Goal: Task Accomplishment & Management: Complete application form

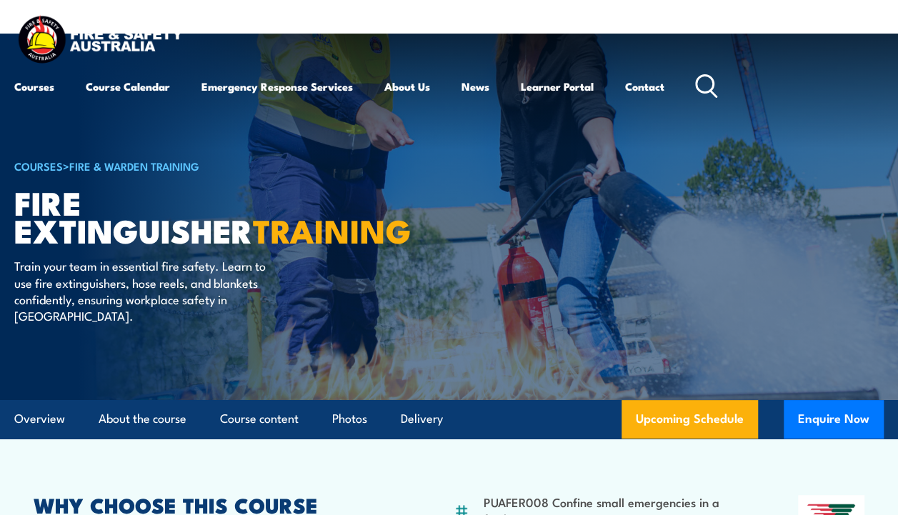
click at [297, 331] on div "COURSES > Fire & Warden Training Fire Extinguisher TRAINING Train your team in …" at bounding box center [190, 217] width 353 height 366
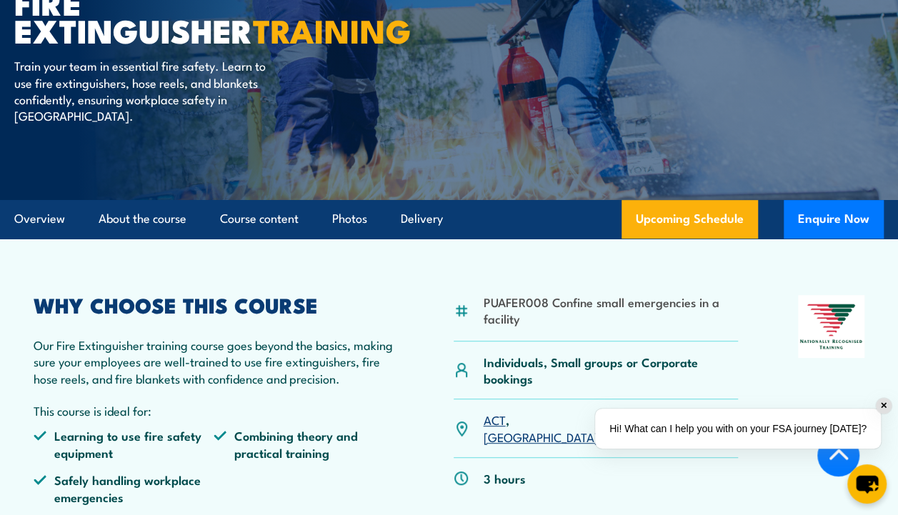
scroll to position [180, 0]
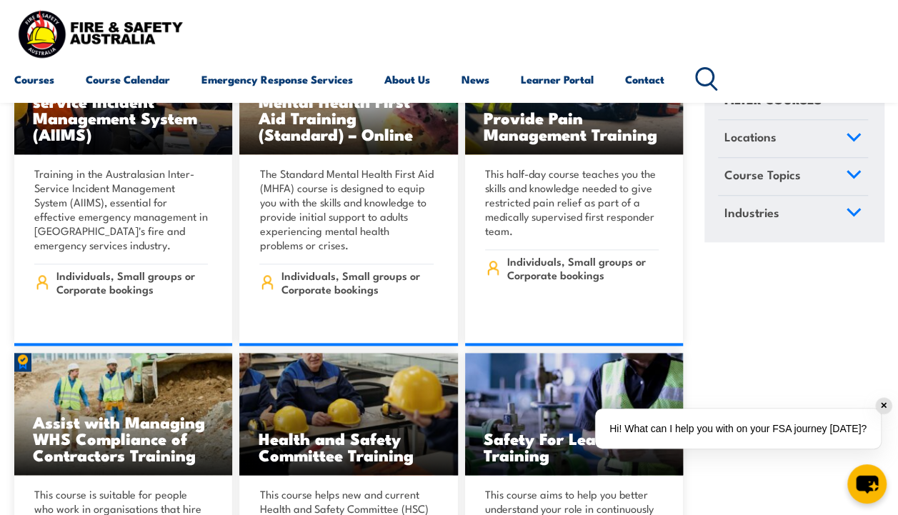
scroll to position [8823, 0]
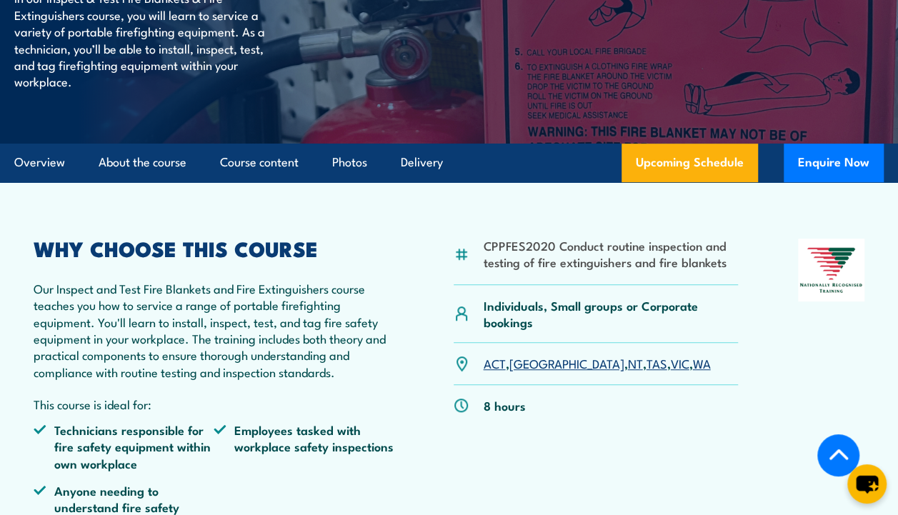
scroll to position [297, 0]
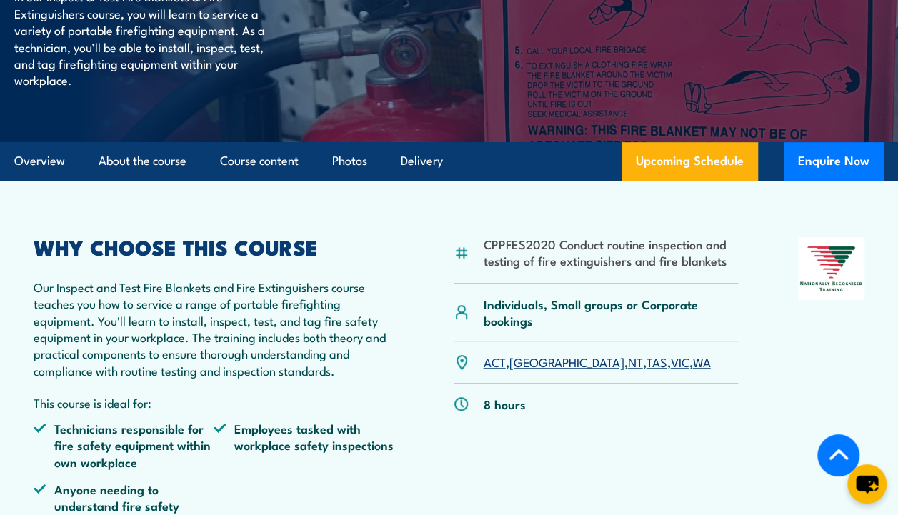
click at [686, 181] on link "Upcoming Schedule" at bounding box center [689, 161] width 136 height 39
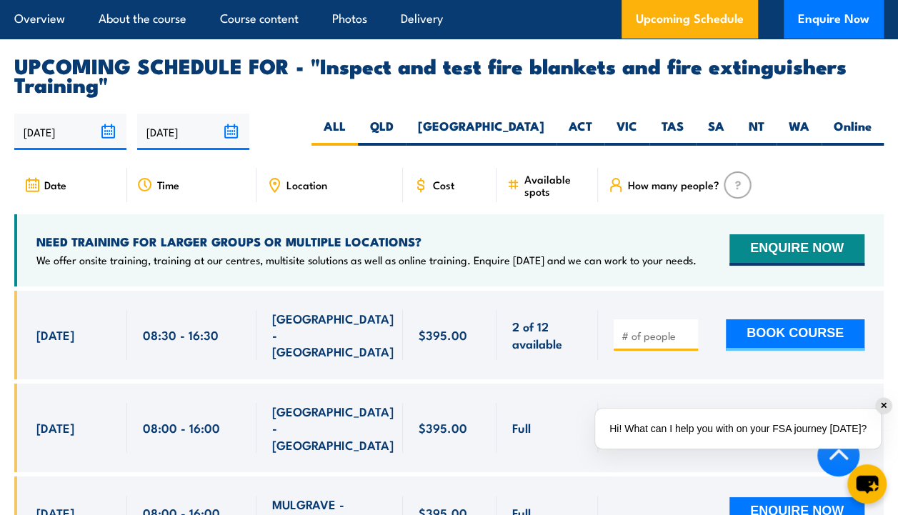
scroll to position [2550, 0]
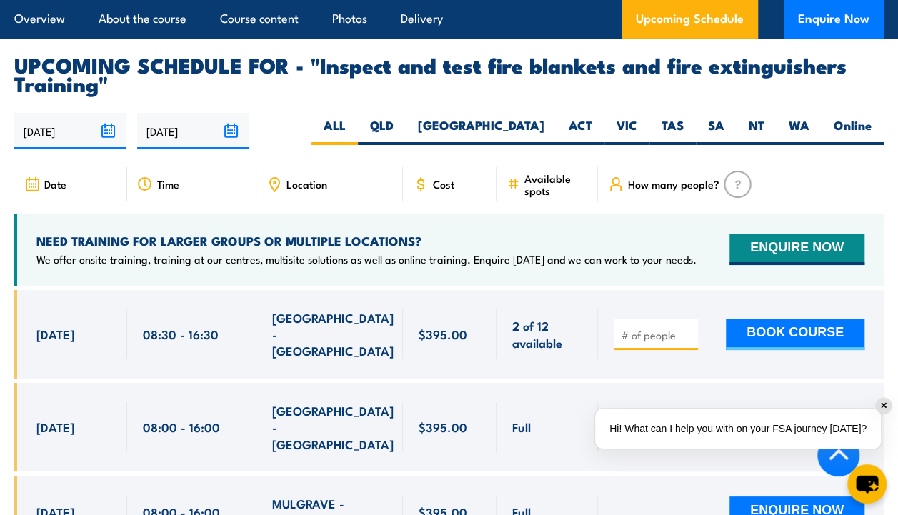
click at [680, 140] on label "TAS" at bounding box center [672, 131] width 46 height 28
click at [684, 126] on input "TAS" at bounding box center [688, 121] width 9 height 9
radio input "true"
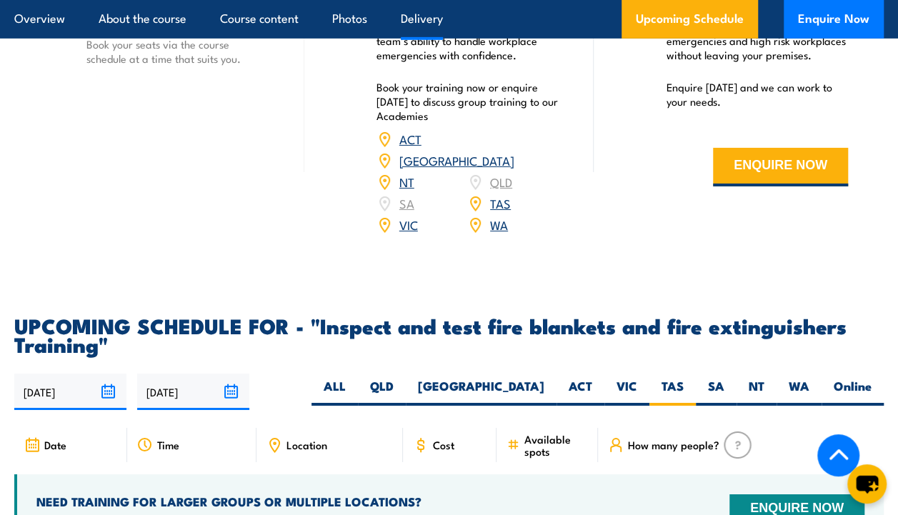
scroll to position [2289, 0]
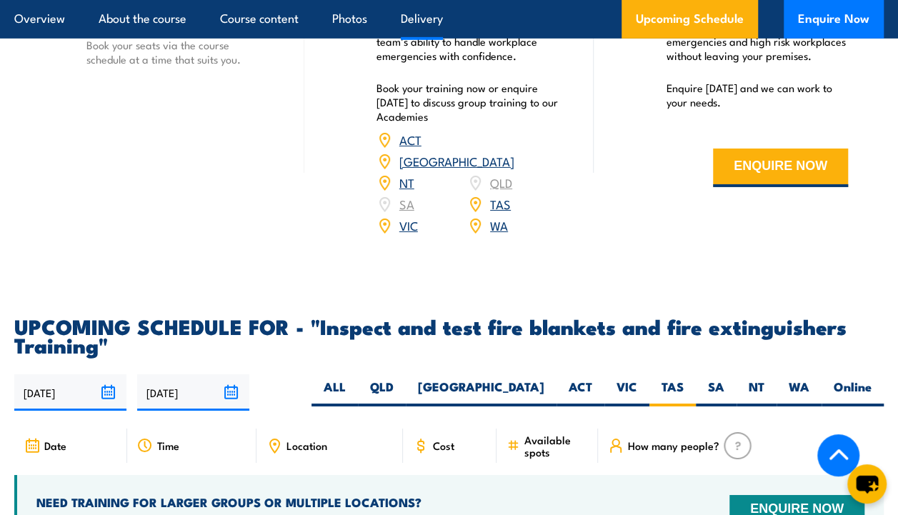
click at [497, 207] on link "TAS" at bounding box center [500, 203] width 21 height 17
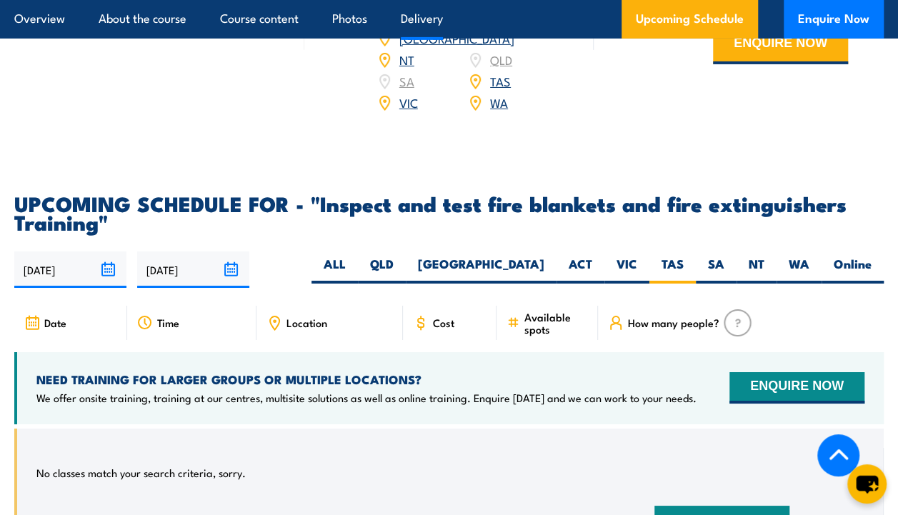
scroll to position [2246, 0]
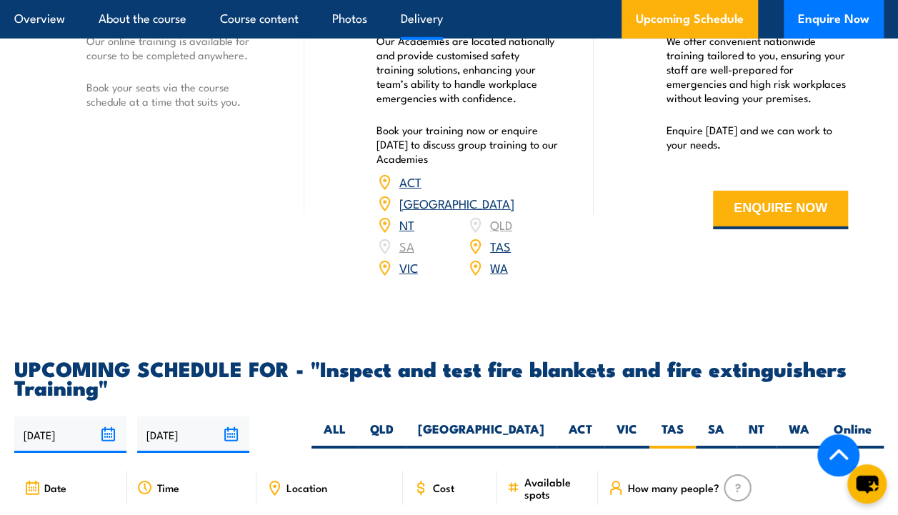
click at [410, 274] on link "VIC" at bounding box center [408, 267] width 19 height 17
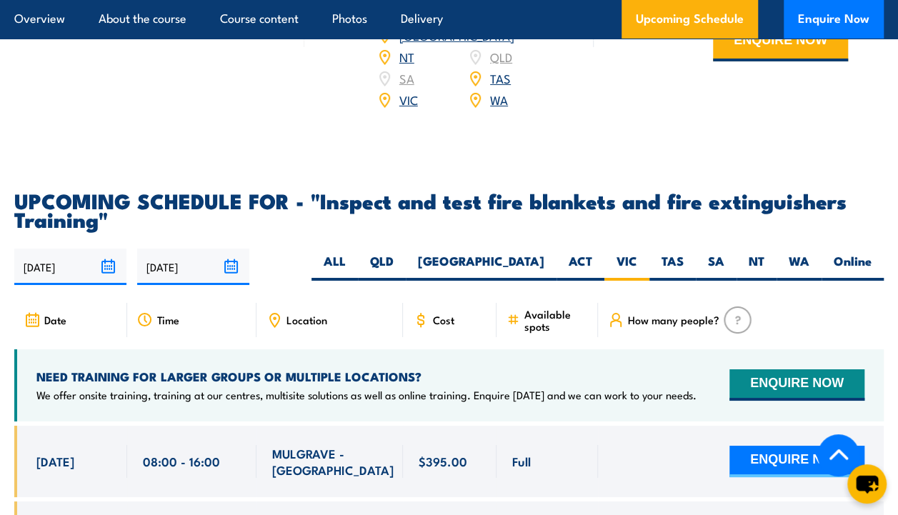
scroll to position [2213, 0]
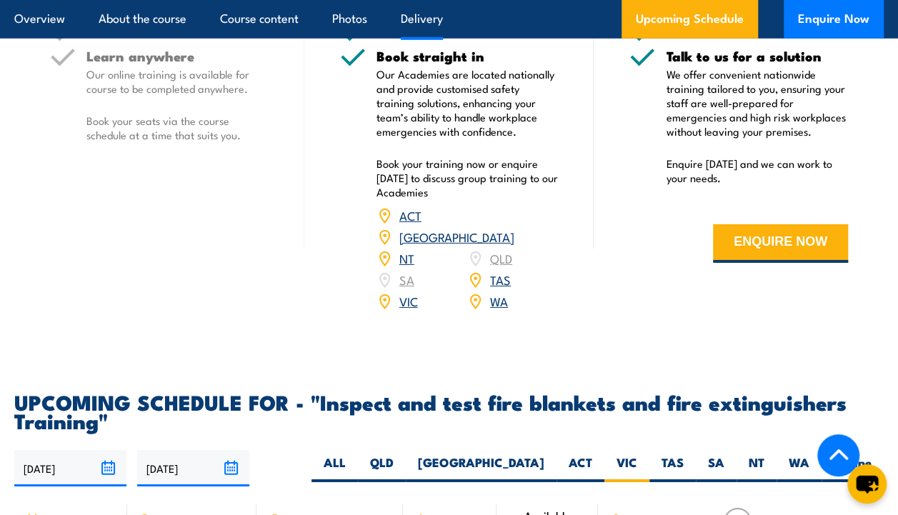
click at [747, 263] on button "ENQUIRE NOW" at bounding box center [780, 243] width 135 height 39
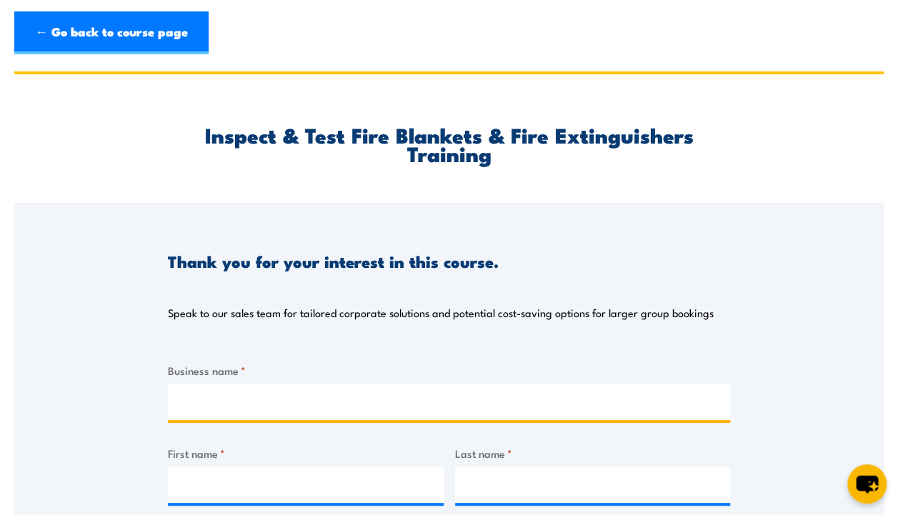
click at [283, 409] on input "Business name *" at bounding box center [449, 402] width 562 height 36
type input "E&JW Holdings Pty TA AWDWSOLUTIONS"
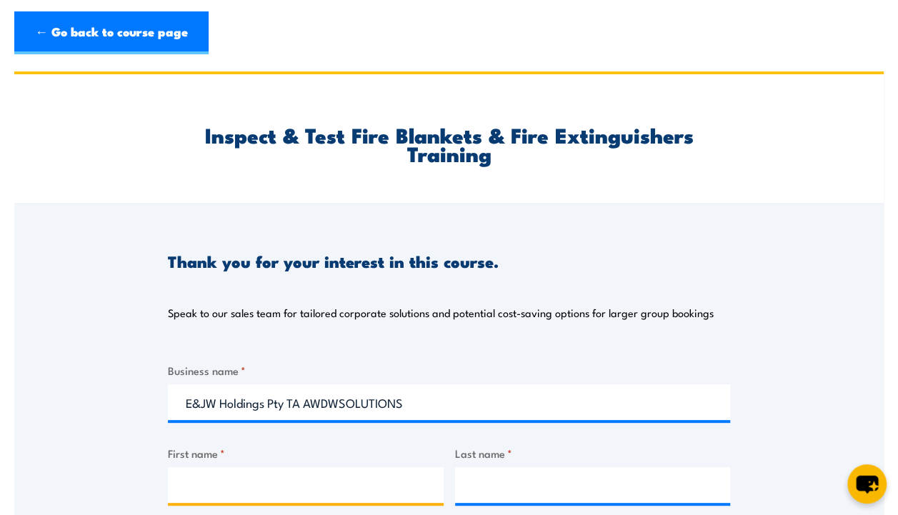
type input "[PERSON_NAME]"
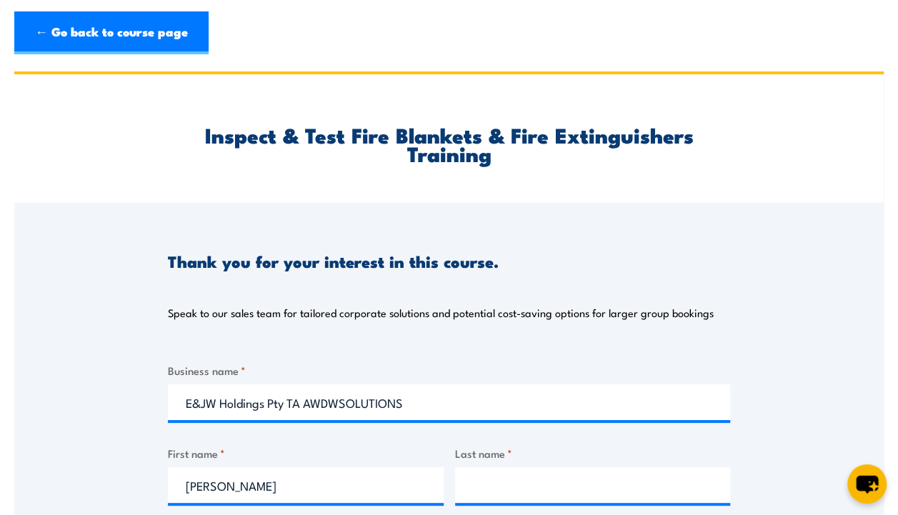
type input "[PERSON_NAME]"
type input "[EMAIL_ADDRESS][DOMAIN_NAME]"
type input "0457548066"
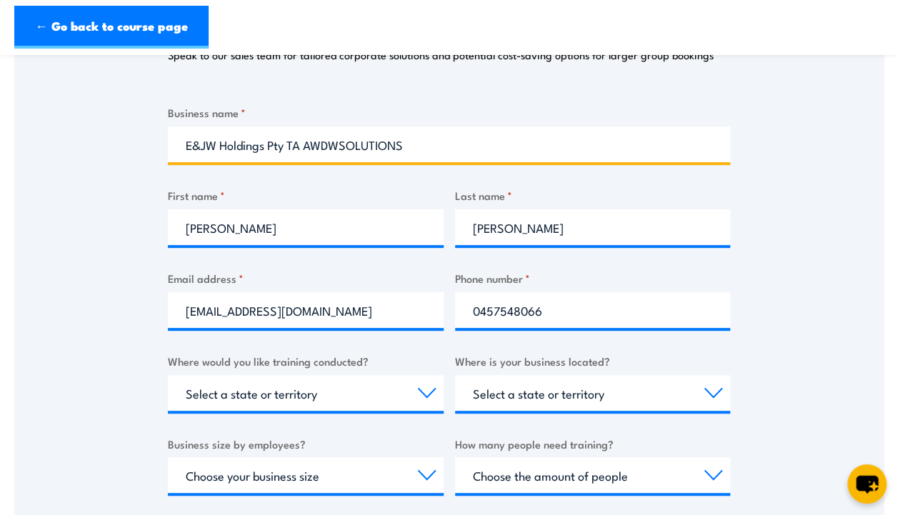
scroll to position [301, 0]
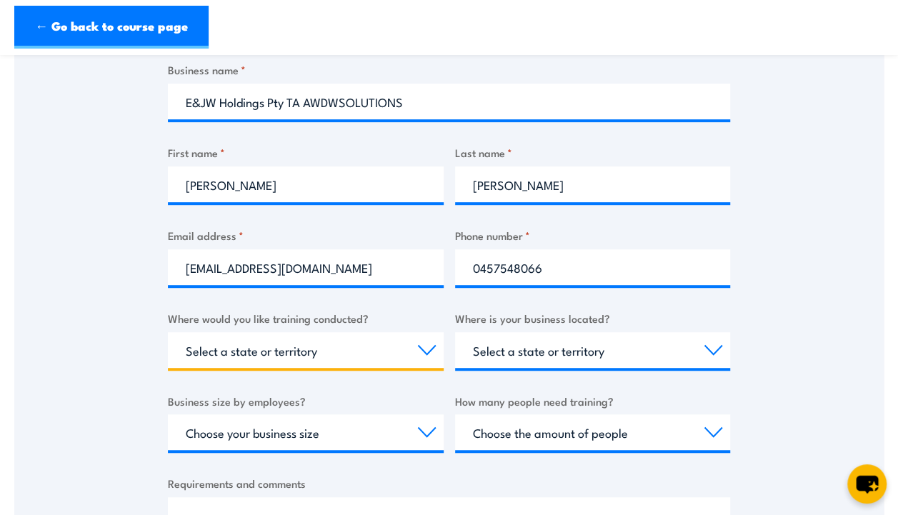
click at [420, 349] on select "Select a state or territory Nationally - multiple locations [GEOGRAPHIC_DATA] […" at bounding box center [306, 350] width 276 height 36
select select "TAS"
click at [168, 332] on select "Select a state or territory Nationally - multiple locations [GEOGRAPHIC_DATA] […" at bounding box center [306, 350] width 276 height 36
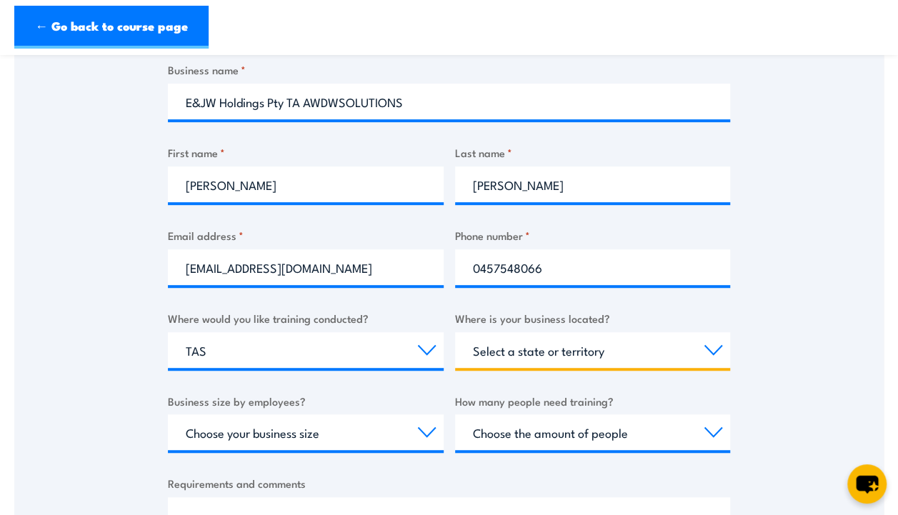
click at [667, 352] on select "Select a state or territory [GEOGRAPHIC_DATA] [GEOGRAPHIC_DATA] [GEOGRAPHIC_DAT…" at bounding box center [593, 350] width 276 height 36
select select "TAS"
click at [455, 332] on select "Select a state or territory [GEOGRAPHIC_DATA] [GEOGRAPHIC_DATA] [GEOGRAPHIC_DAT…" at bounding box center [593, 350] width 276 height 36
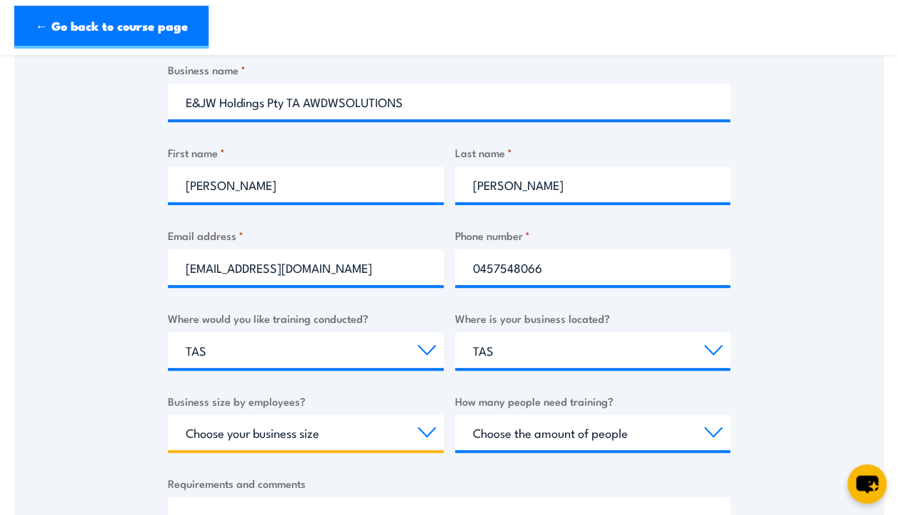
click at [333, 436] on select "Choose your business size 1 to 19 20 to 199 200+" at bounding box center [306, 432] width 276 height 36
select select "1 to 19"
click at [168, 414] on select "Choose your business size 1 to 19 20 to 199 200+" at bounding box center [306, 432] width 276 height 36
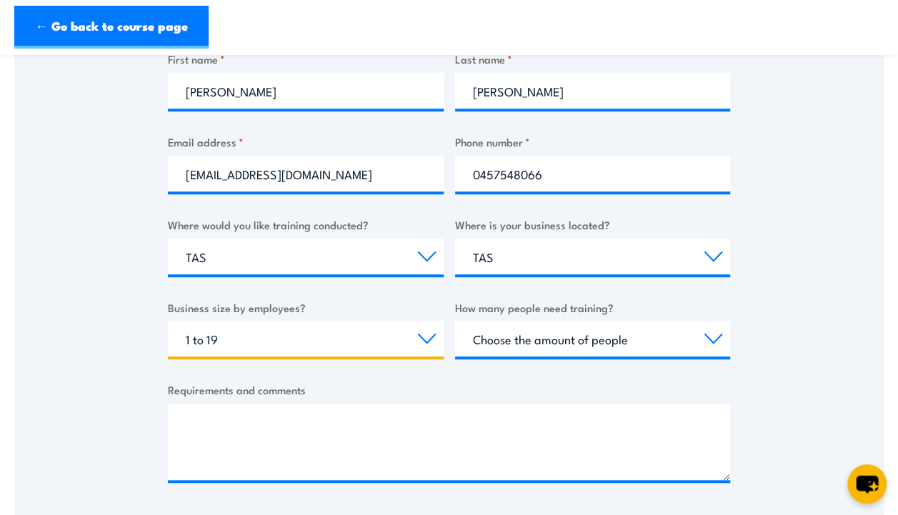
scroll to position [395, 0]
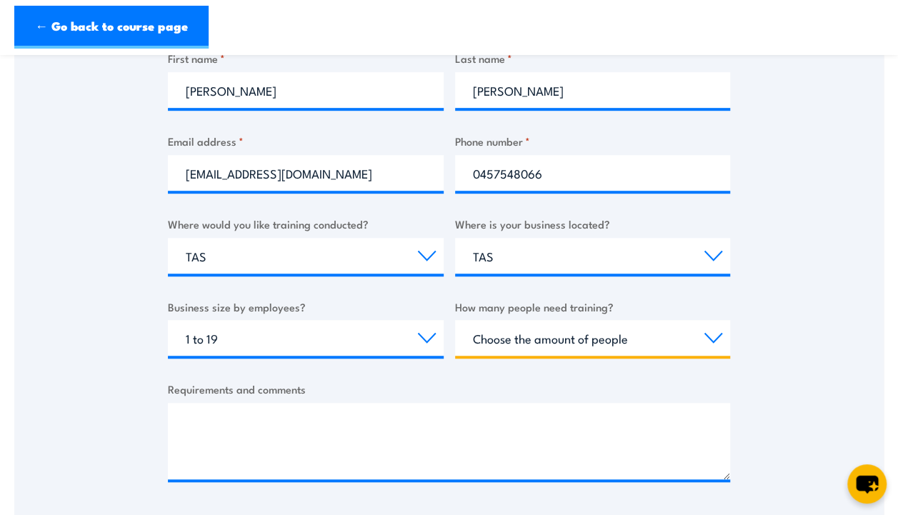
click at [604, 351] on select "Choose the amount of people 1 to 4 5 to 19 20+" at bounding box center [593, 338] width 276 height 36
select select "1 to 4"
click at [455, 320] on select "Choose the amount of people 1 to 4 5 to 19 20+" at bounding box center [593, 338] width 276 height 36
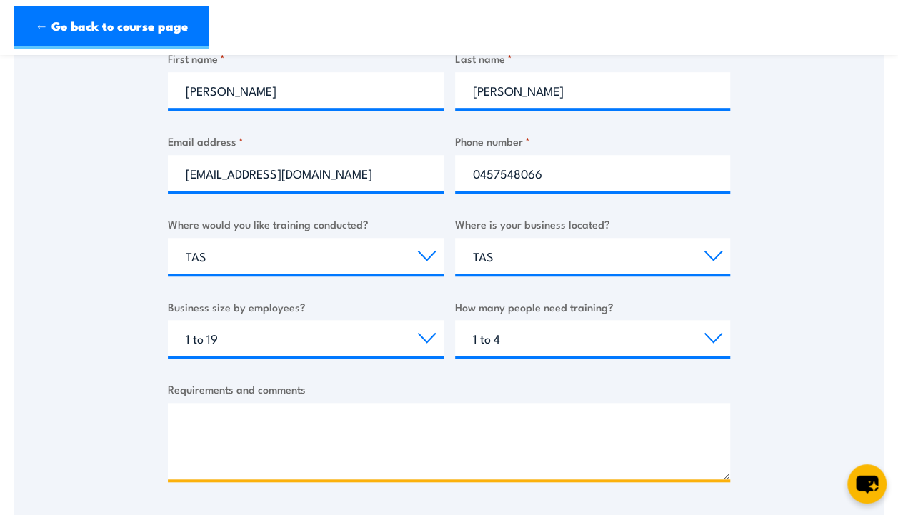
click at [320, 404] on textarea "Requirements and comments" at bounding box center [449, 441] width 562 height 76
paste textarea "CPPFES2020 CONDUCT ROUTINE INSPECTION AND TESTING OF FIRE EXTINGUISHERS AND FIR…"
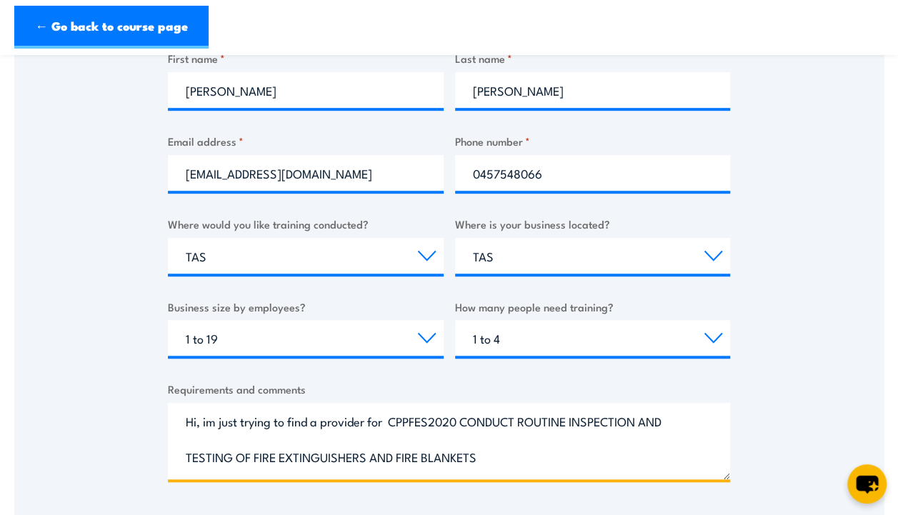
click at [181, 454] on textarea "Hi, im just trying to find a provider for CPPFES2020 CONDUCT ROUTINE INSPECTION…" at bounding box center [449, 441] width 562 height 76
click at [484, 454] on textarea "Hi, im just trying to find a provider for CPPFES2020 CONDUCT ROUTINE INSPECTION…" at bounding box center [449, 441] width 562 height 76
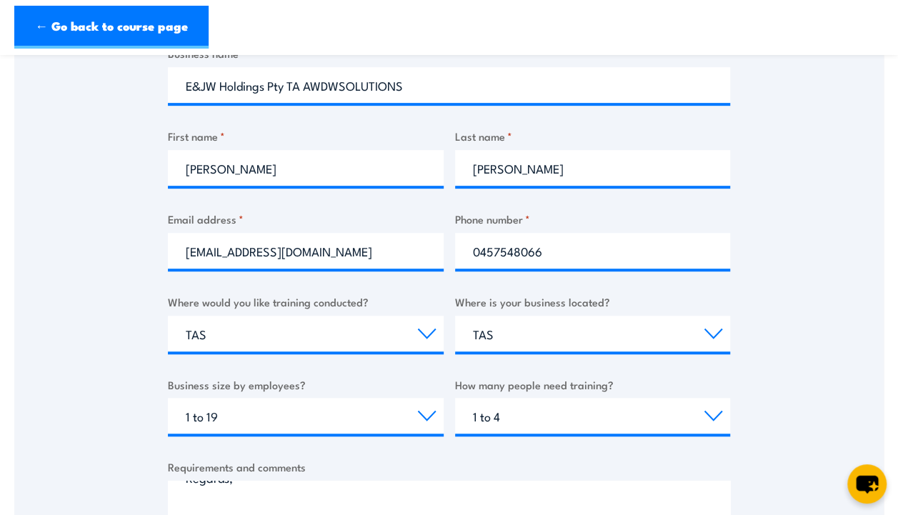
scroll to position [224, 0]
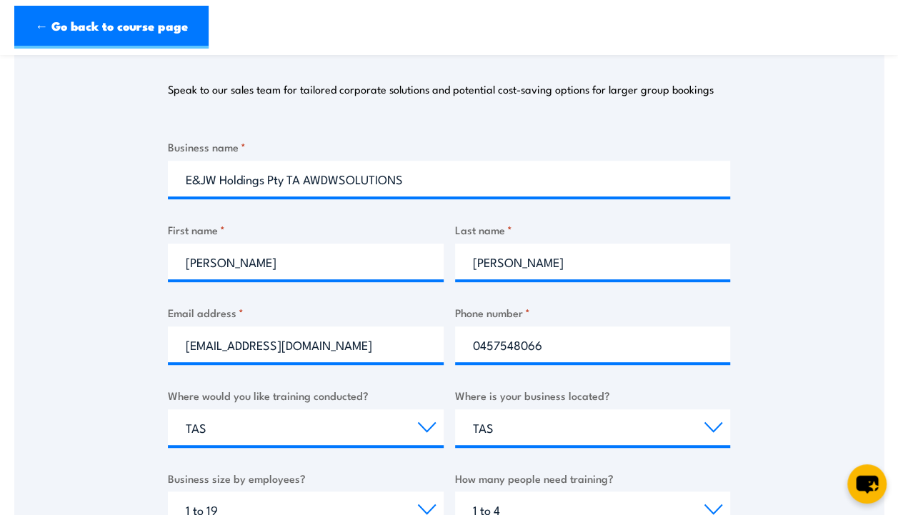
type textarea "Hi, im just trying to find a provider for CPPFES2020 CONDUCT ROUTINE INSPECTION…"
click at [209, 346] on input "[EMAIL_ADDRESS][DOMAIN_NAME]" at bounding box center [306, 344] width 276 height 36
drag, startPoint x: 209, startPoint y: 346, endPoint x: 182, endPoint y: 346, distance: 26.4
click at [182, 346] on input "[EMAIL_ADDRESS][DOMAIN_NAME]" at bounding box center [306, 344] width 276 height 36
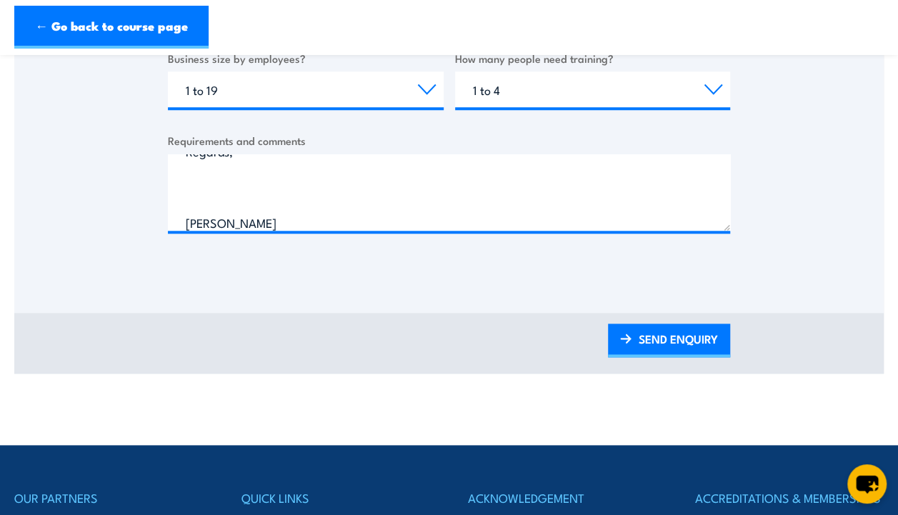
scroll to position [646, 0]
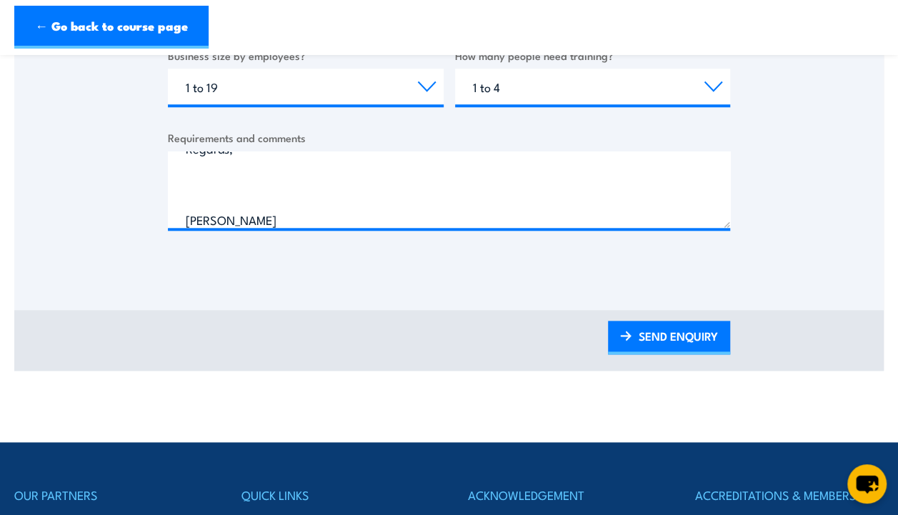
type input "[PERSON_NAME][EMAIL_ADDRESS][DOMAIN_NAME]"
click at [659, 334] on link "SEND ENQUIRY" at bounding box center [669, 338] width 122 height 34
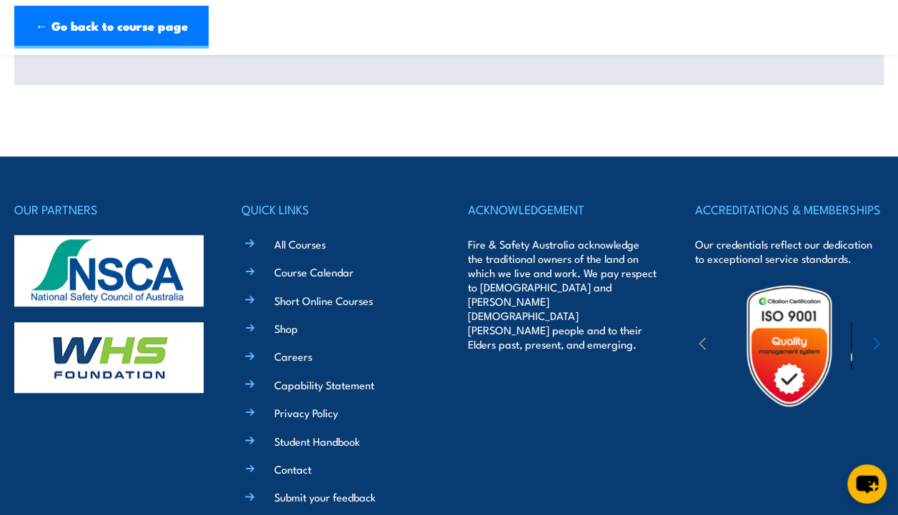
scroll to position [173, 0]
